Goal: Information Seeking & Learning: Check status

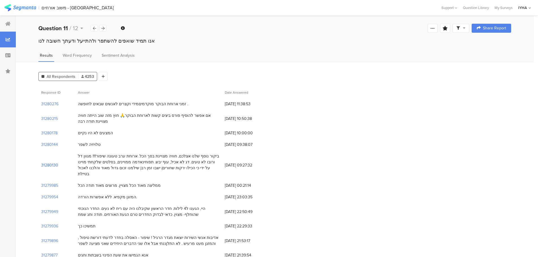
click at [50, 162] on section "31280130" at bounding box center [49, 165] width 17 height 6
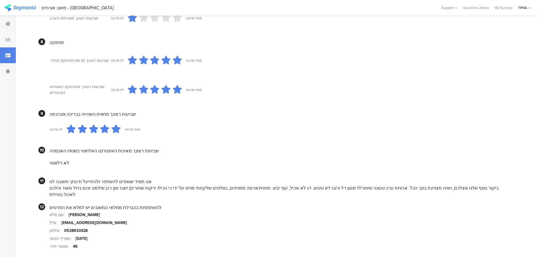
scroll to position [463, 0]
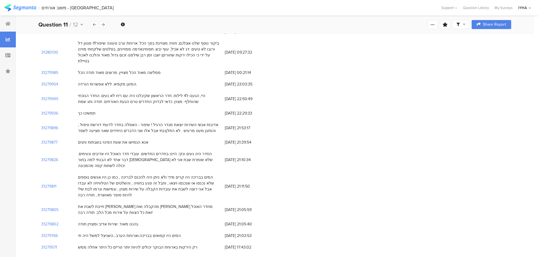
scroll to position [169, 0]
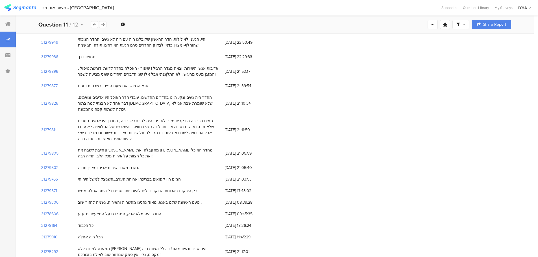
click at [48, 176] on section "31279766" at bounding box center [49, 179] width 17 height 6
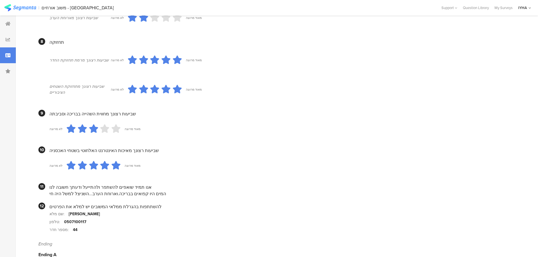
scroll to position [459, 0]
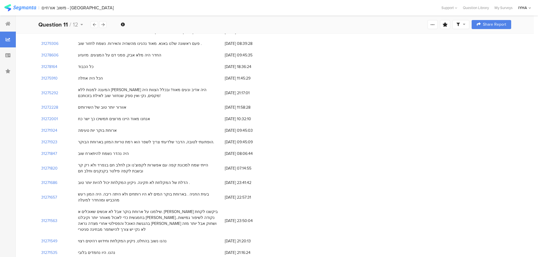
scroll to position [339, 0]
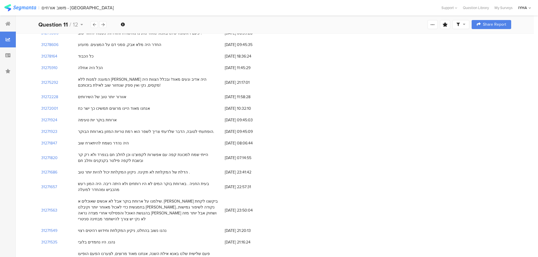
click at [354, 167] on div "31271686 הדלת של המקלחת לא תקינה. ניקיון המקלחת יכול להיות יותר טוב . [DATE] 23…" at bounding box center [274, 173] width 473 height 12
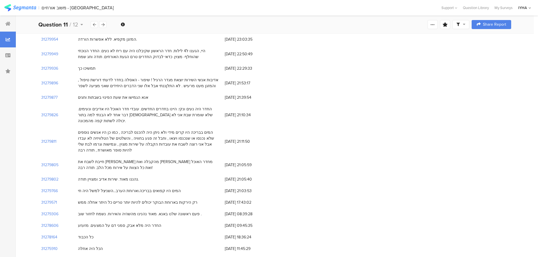
scroll to position [169, 0]
